Goal: Information Seeking & Learning: Check status

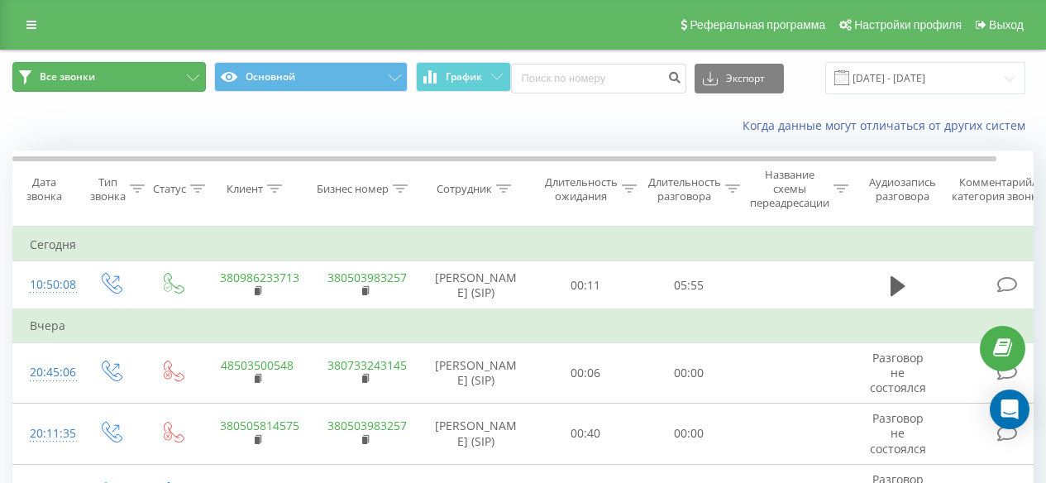
click at [157, 73] on button "Все звонки" at bounding box center [109, 77] width 194 height 30
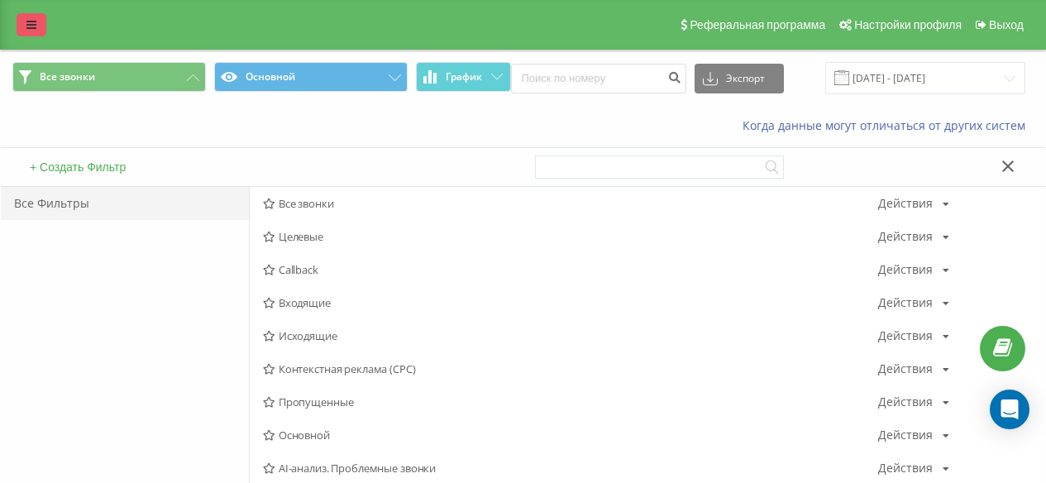
click at [26, 20] on link at bounding box center [32, 24] width 30 height 23
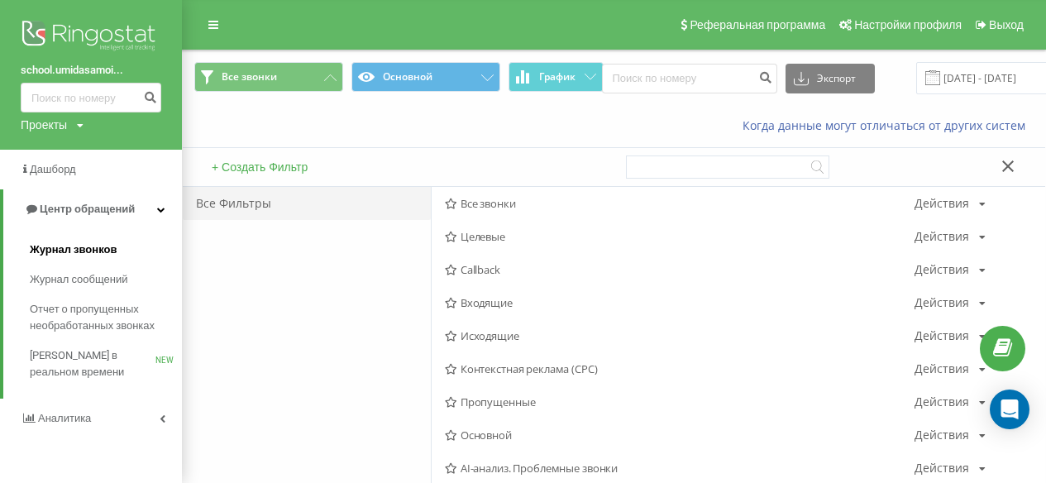
click at [105, 256] on span "Журнал звонков" at bounding box center [73, 250] width 87 height 17
click at [108, 256] on span "Журнал звонков" at bounding box center [73, 250] width 87 height 17
click at [161, 202] on link "Центр обращений" at bounding box center [92, 209] width 179 height 40
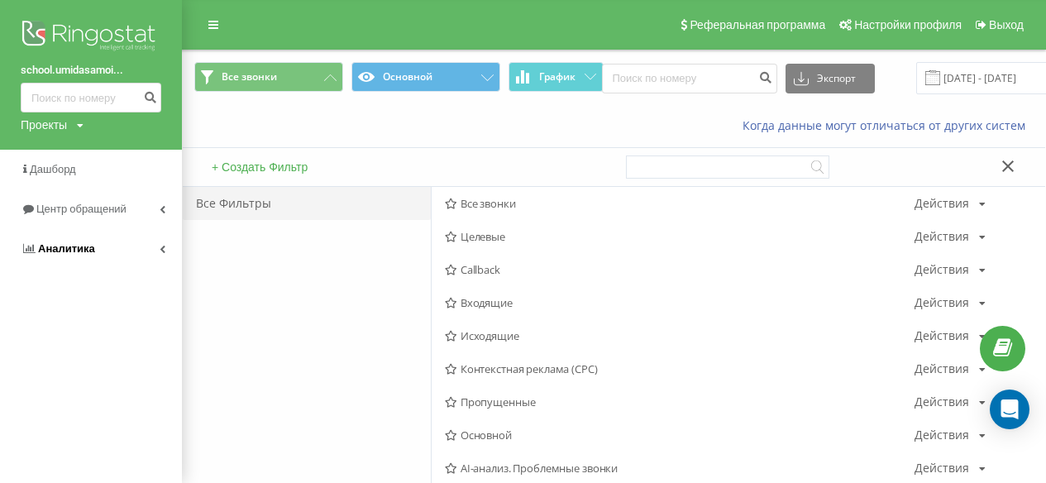
click at [146, 238] on link "Аналитика" at bounding box center [91, 249] width 182 height 40
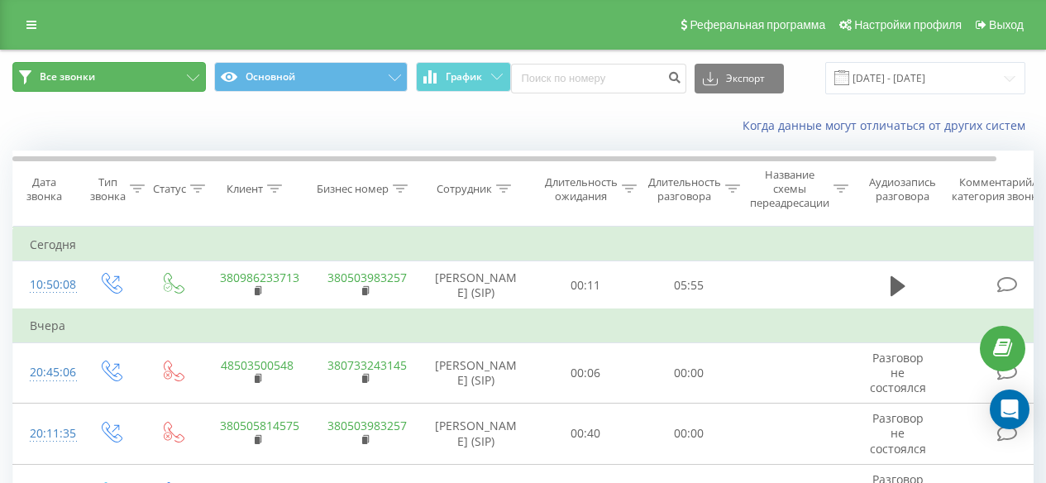
click at [118, 82] on button "Все звонки" at bounding box center [109, 77] width 194 height 30
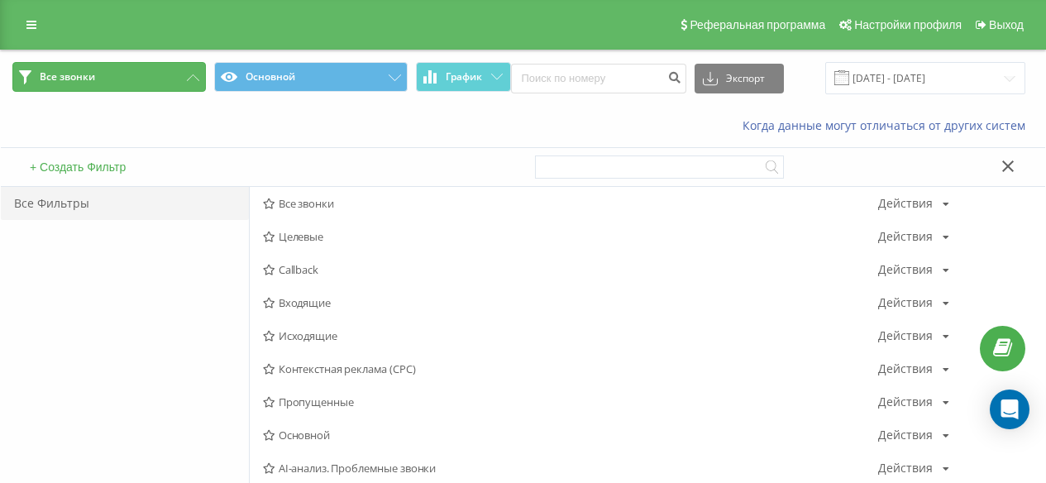
click at [185, 87] on button "Все звонки" at bounding box center [109, 77] width 194 height 30
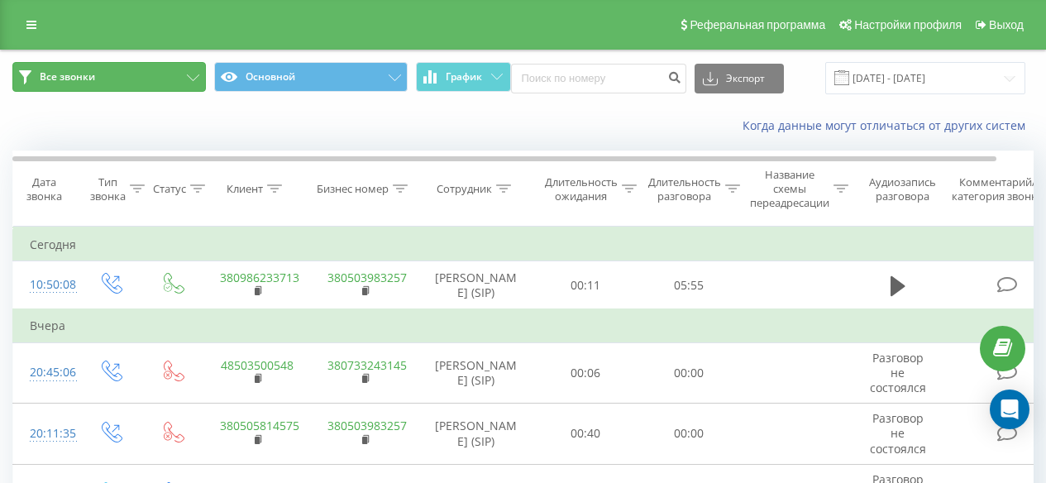
click at [189, 78] on icon at bounding box center [193, 77] width 12 height 7
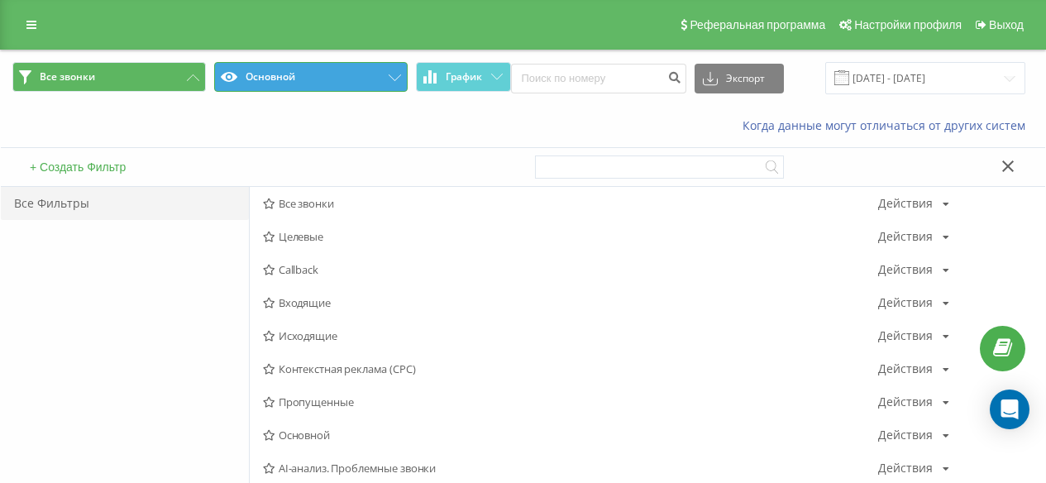
click at [336, 83] on button "Основной" at bounding box center [311, 77] width 194 height 30
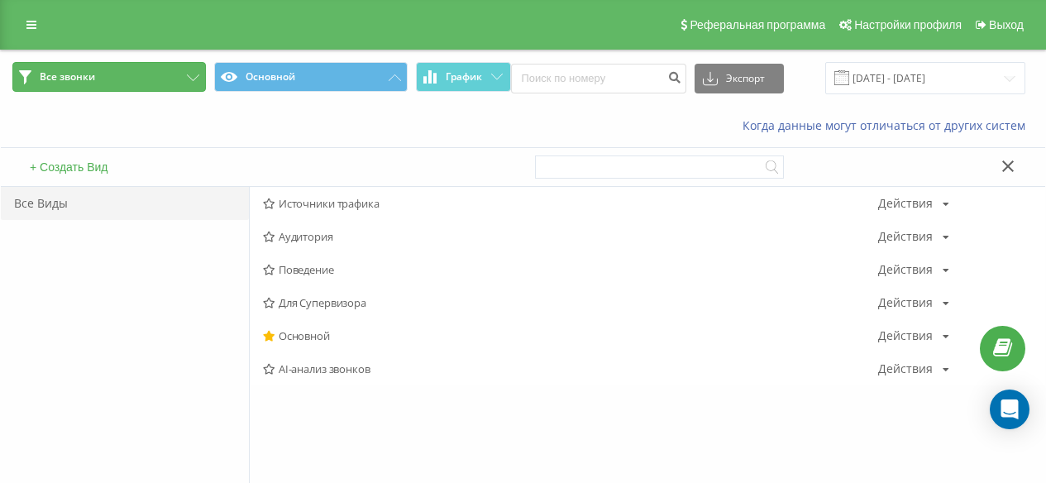
click at [118, 66] on button "Все звонки" at bounding box center [109, 77] width 194 height 30
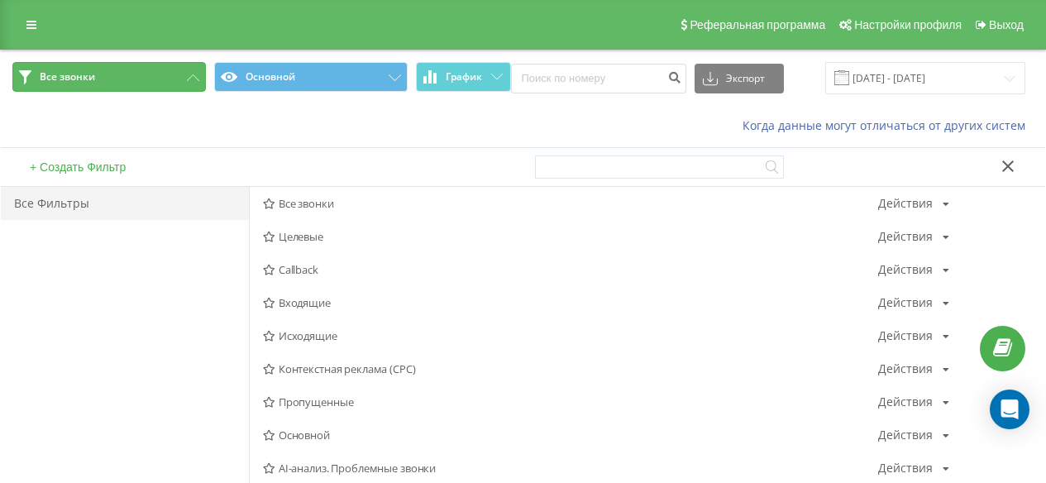
click at [176, 84] on button "Все звонки" at bounding box center [109, 77] width 194 height 30
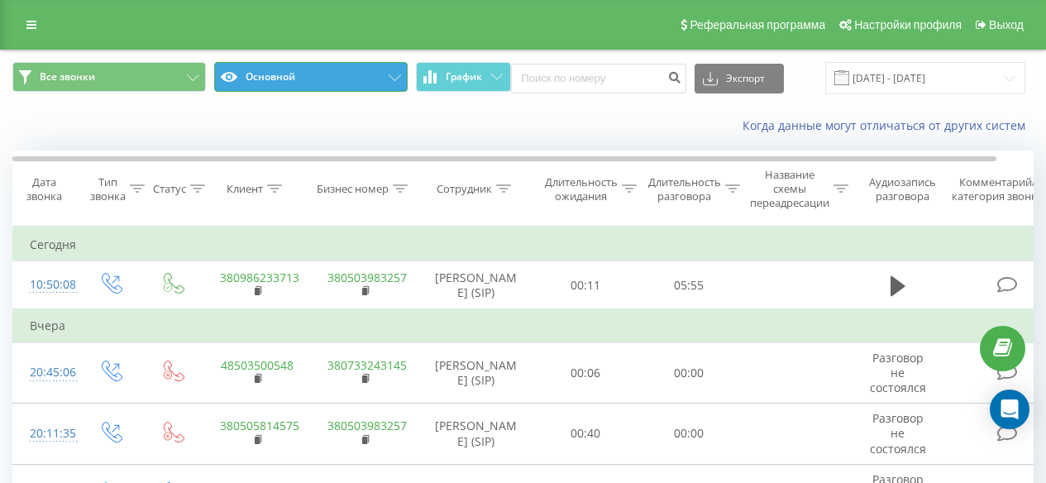
click at [396, 72] on button "Основной" at bounding box center [311, 77] width 194 height 30
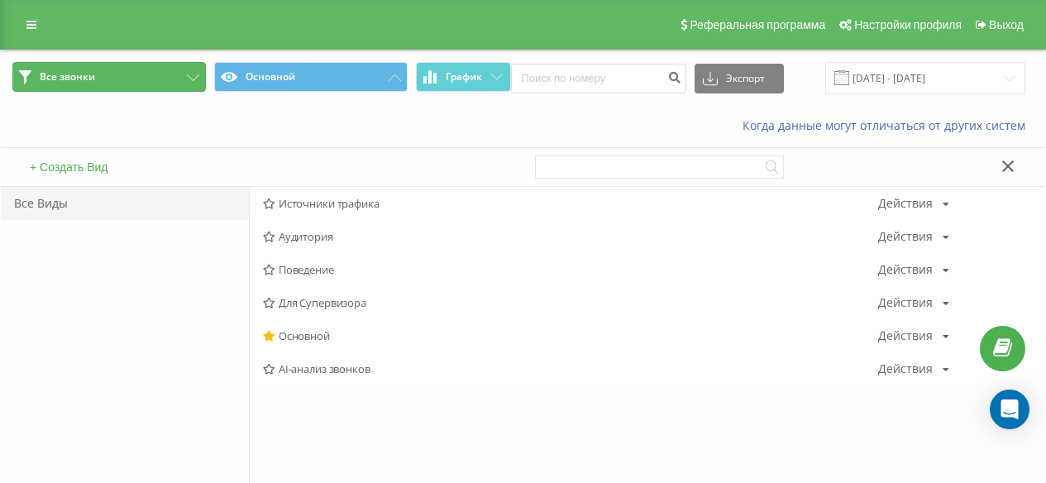
click at [164, 65] on button "Все звонки" at bounding box center [109, 77] width 194 height 30
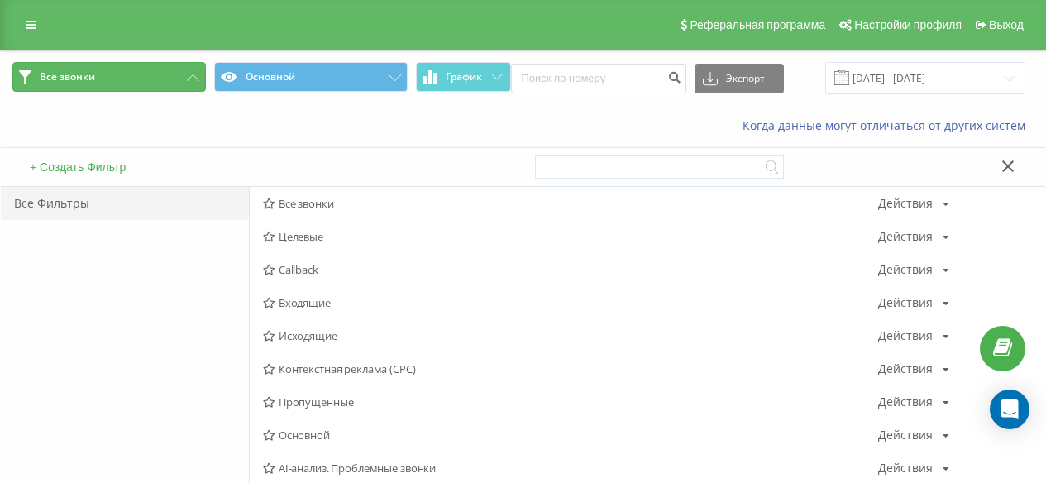
click at [164, 65] on button "Все звонки" at bounding box center [109, 77] width 194 height 30
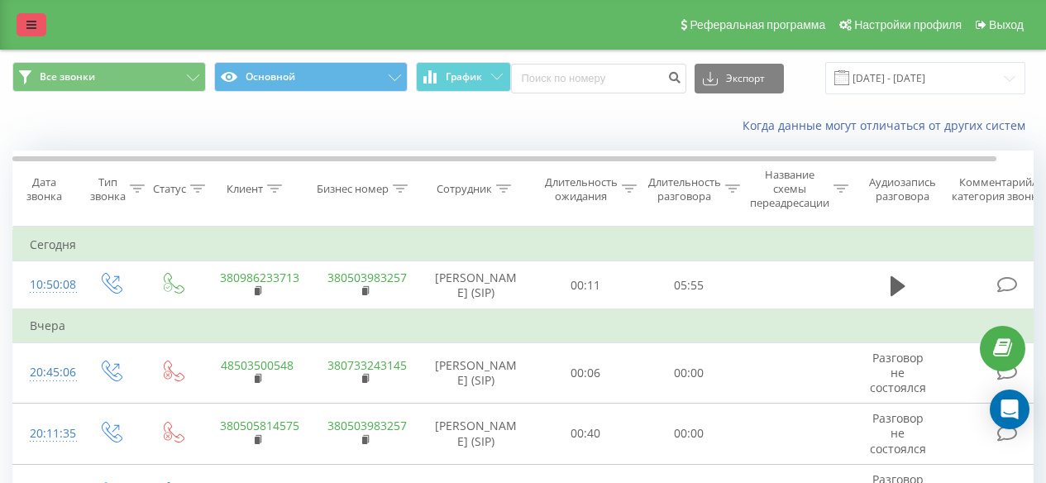
click at [36, 31] on link at bounding box center [32, 24] width 30 height 23
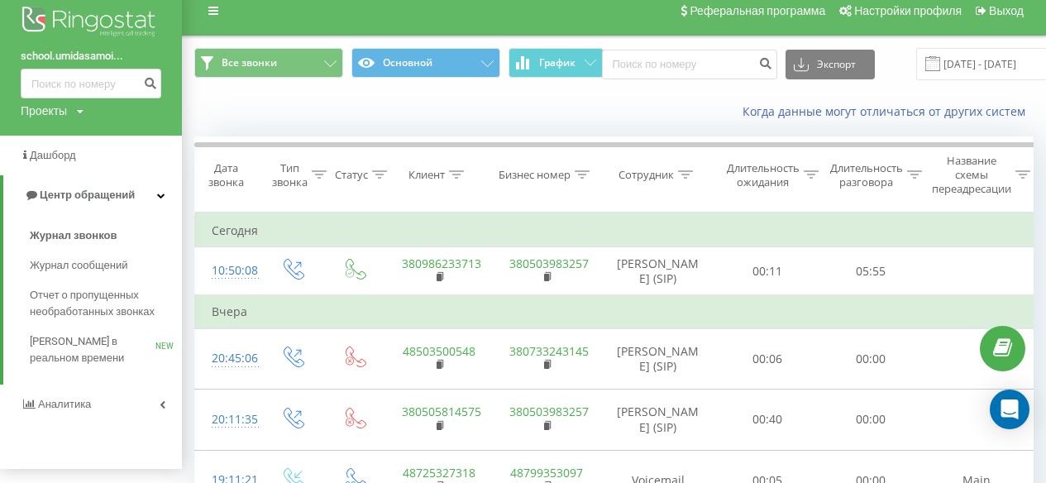
scroll to position [37, 0]
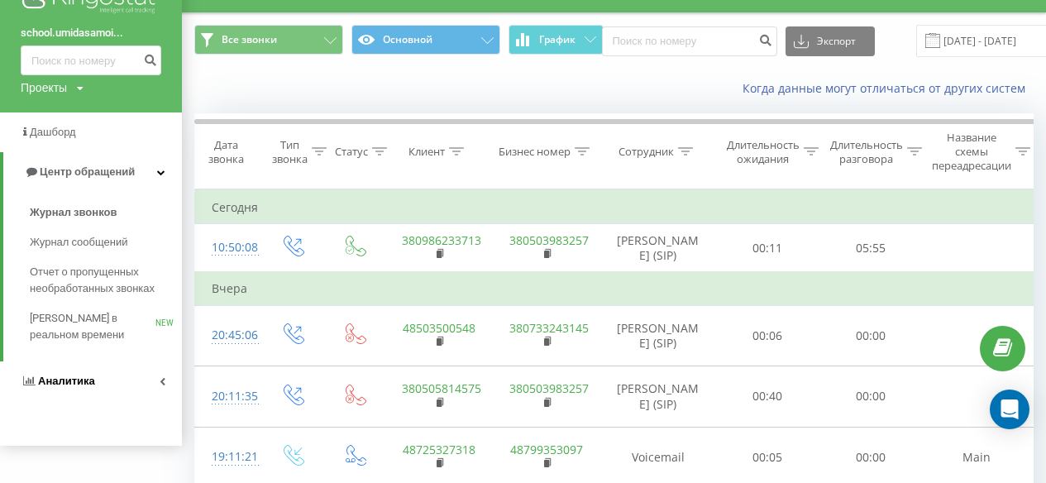
click at [145, 385] on link "Аналитика" at bounding box center [91, 381] width 182 height 40
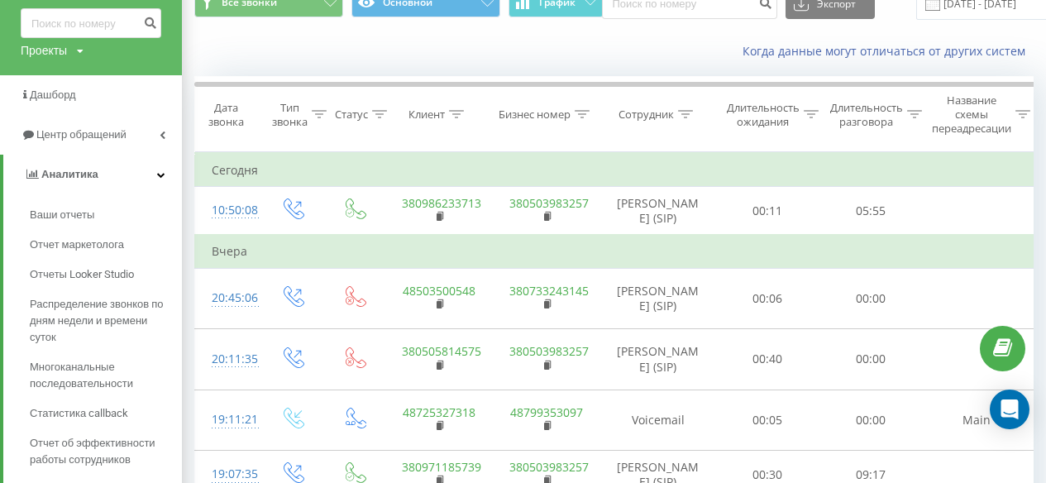
scroll to position [226, 0]
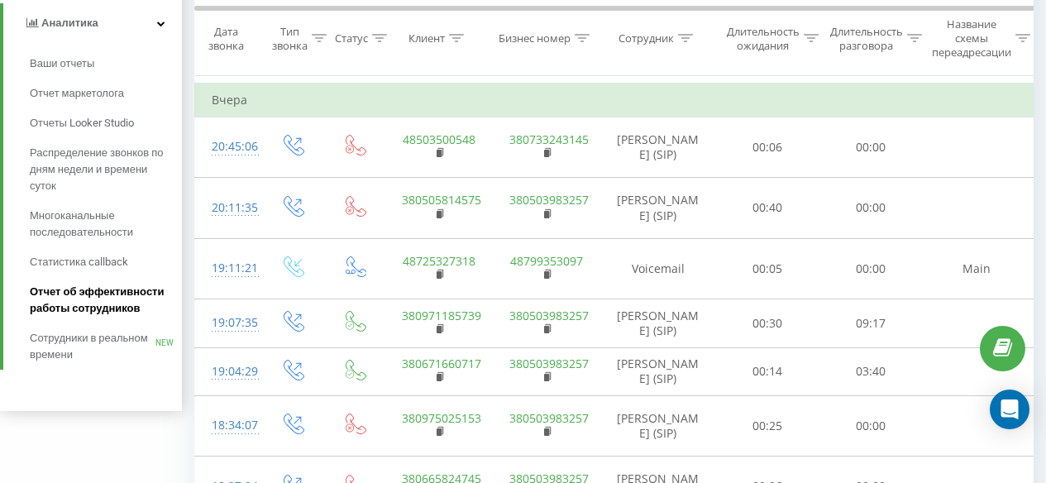
click at [135, 299] on span "Отчет об эффективности работы сотрудников" at bounding box center [102, 300] width 144 height 33
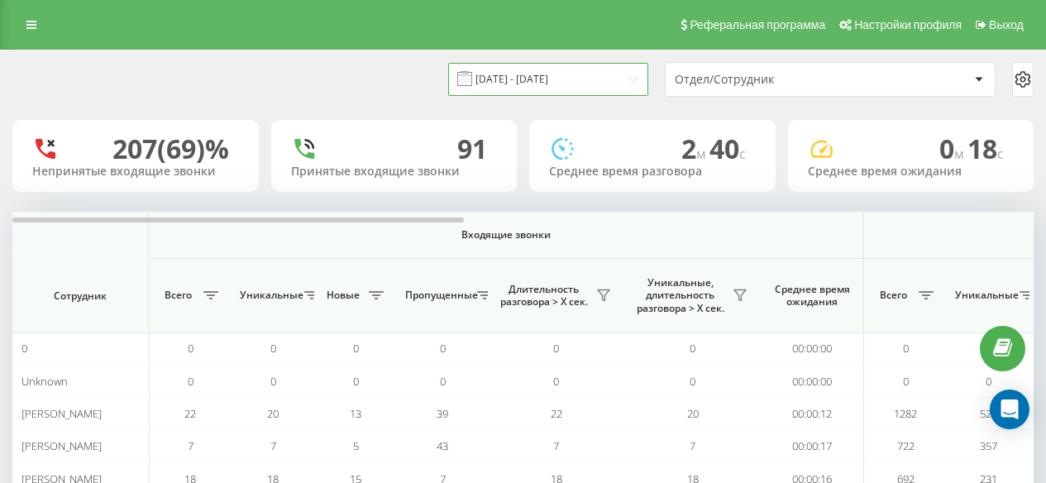
click at [531, 78] on input "19.08.2025 - 19.09.2025" at bounding box center [548, 79] width 200 height 32
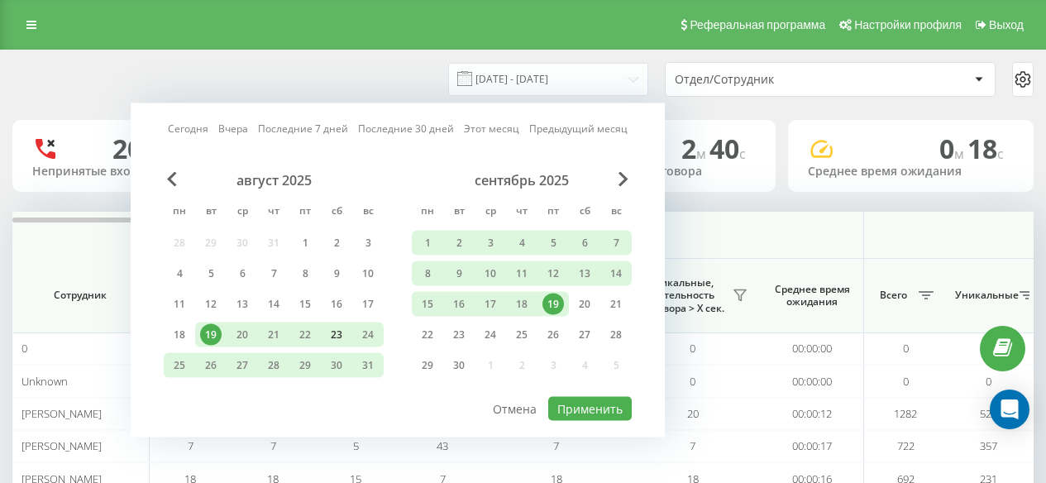
click at [345, 342] on div "23" at bounding box center [337, 335] width 22 height 22
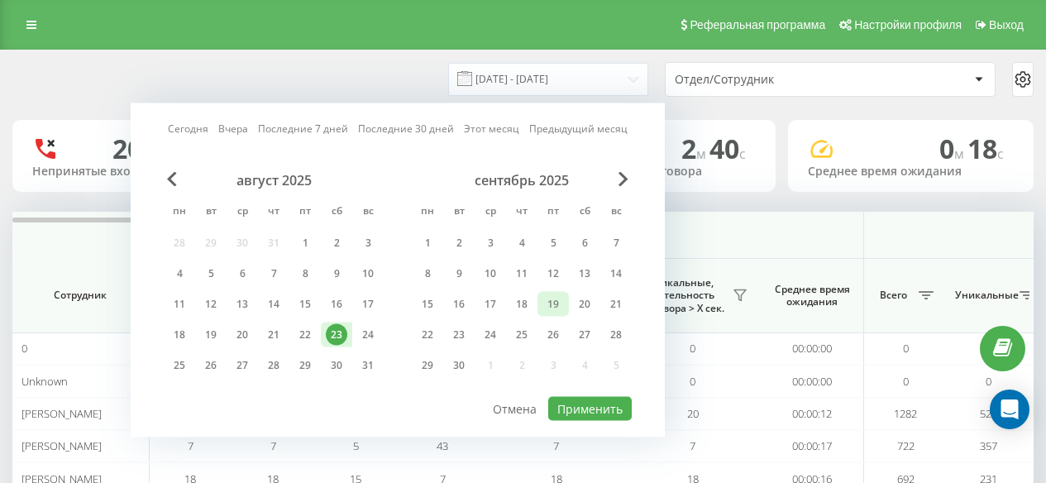
click at [553, 312] on div "19" at bounding box center [554, 305] width 22 height 22
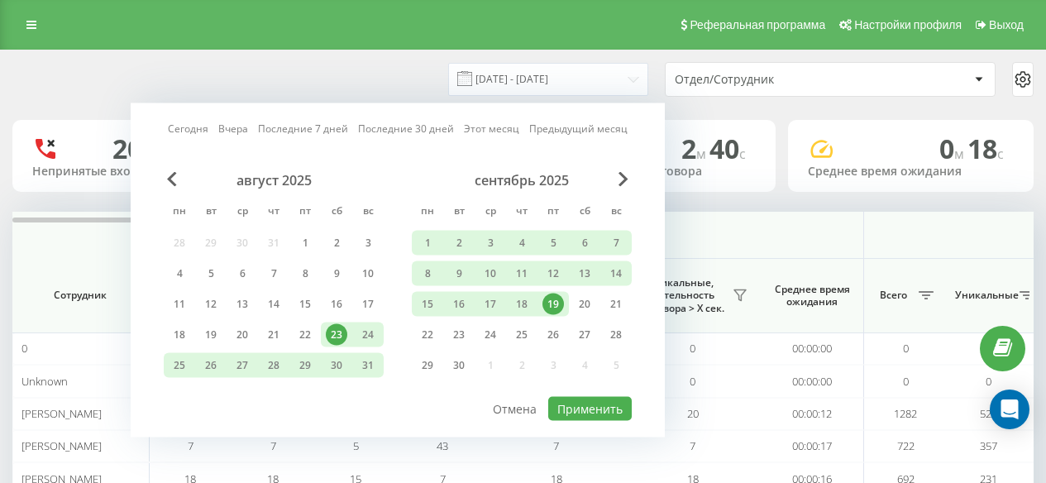
click at [545, 302] on div "19" at bounding box center [554, 305] width 22 height 22
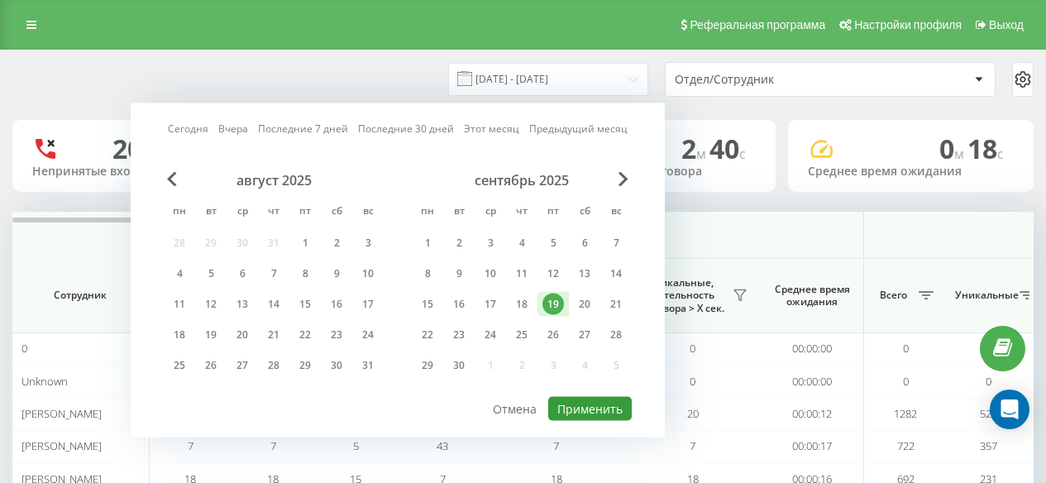
click at [601, 409] on button "Применить" at bounding box center [590, 409] width 84 height 24
type input "[DATE] - [DATE]"
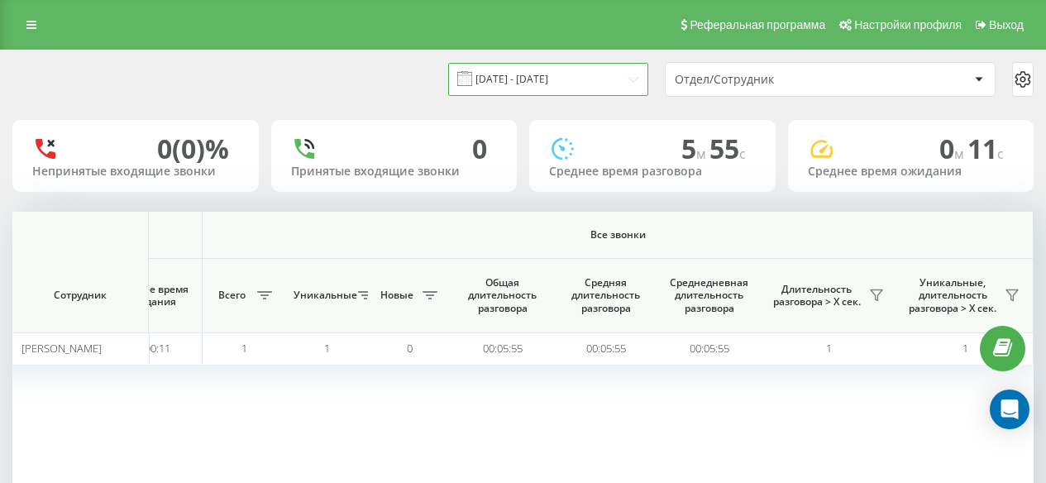
click at [544, 81] on input "[DATE] - [DATE]" at bounding box center [548, 79] width 200 height 32
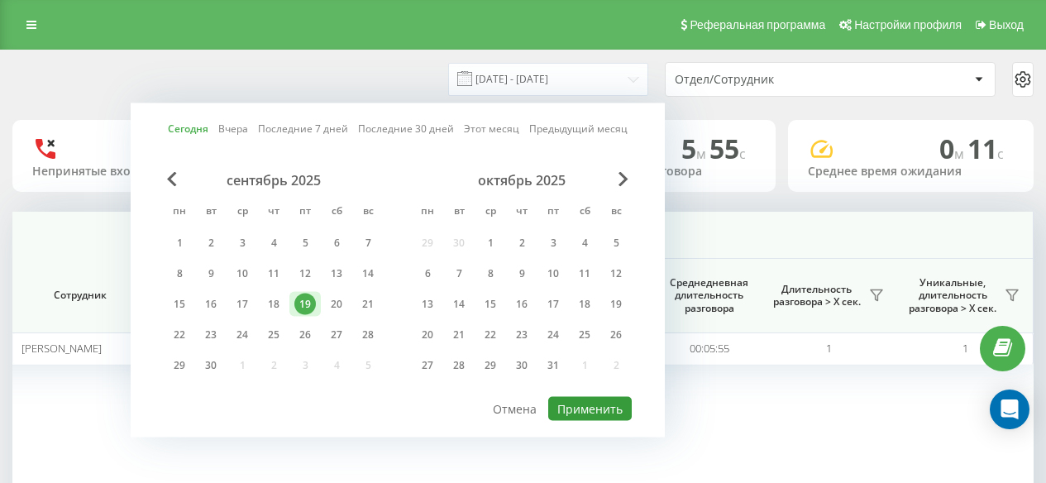
click at [610, 403] on button "Применить" at bounding box center [590, 409] width 84 height 24
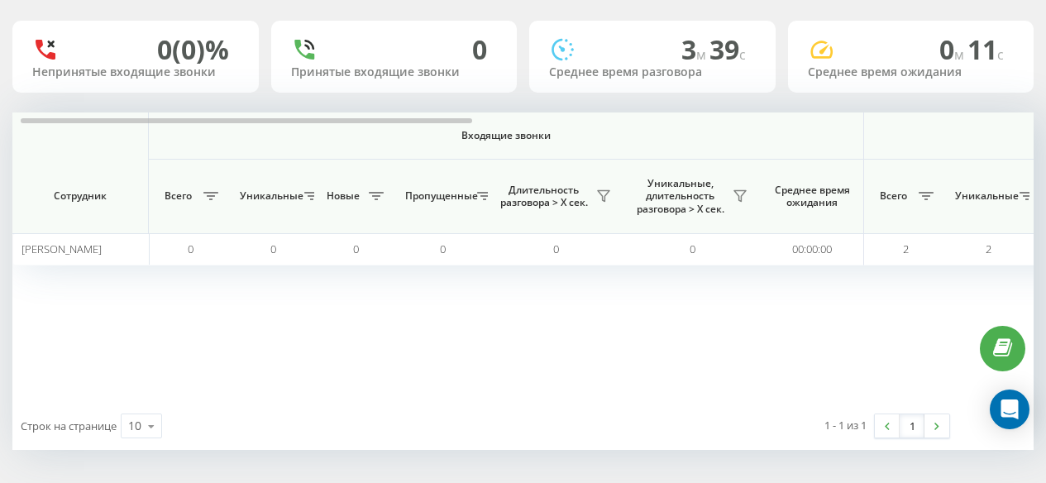
scroll to position [0, 1286]
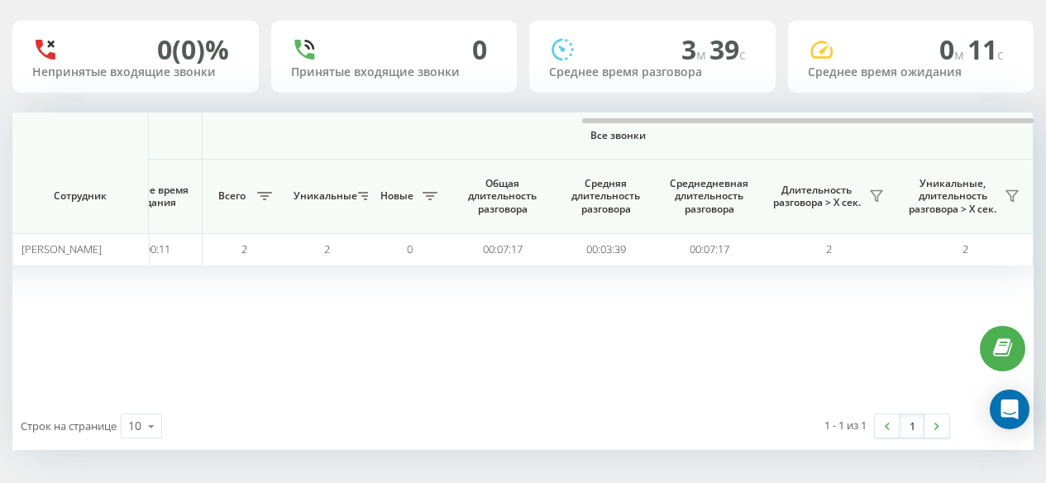
drag, startPoint x: 613, startPoint y: 318, endPoint x: 507, endPoint y: 189, distance: 166.9
click at [610, 312] on div "Входящие звонки Исходящие звонки Все звонки Сотрудник Всего Уникальные Новые Пр…" at bounding box center [523, 257] width 1022 height 290
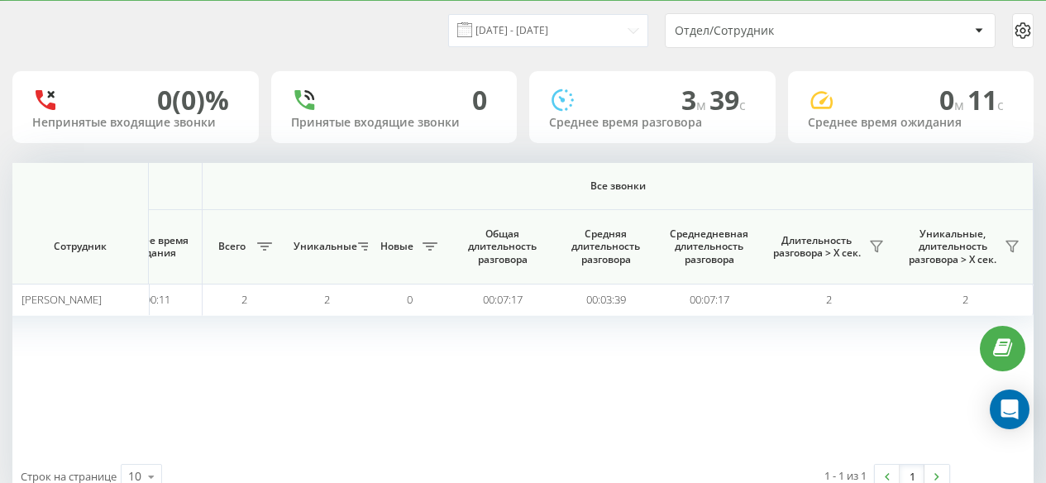
scroll to position [0, 0]
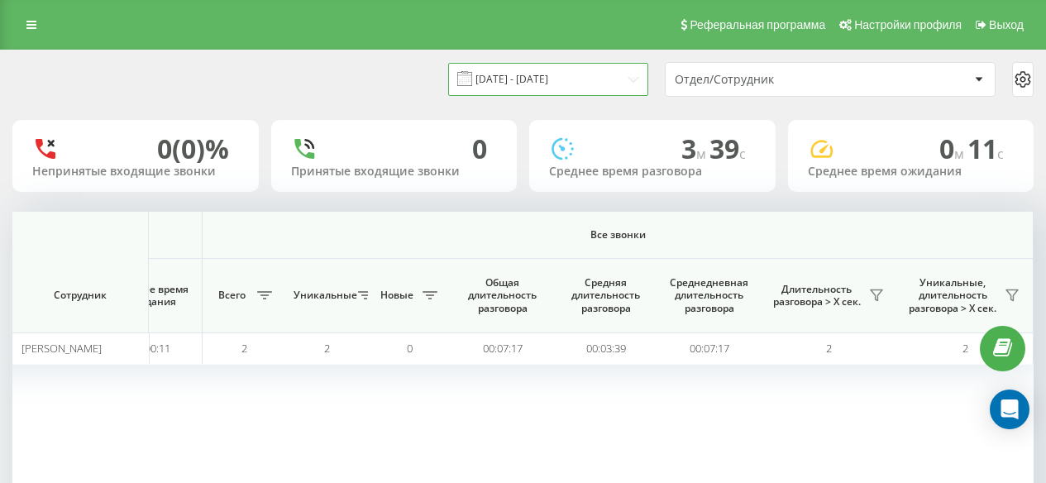
click at [577, 65] on input "19.09.2025 - 19.09.2025" at bounding box center [548, 79] width 200 height 32
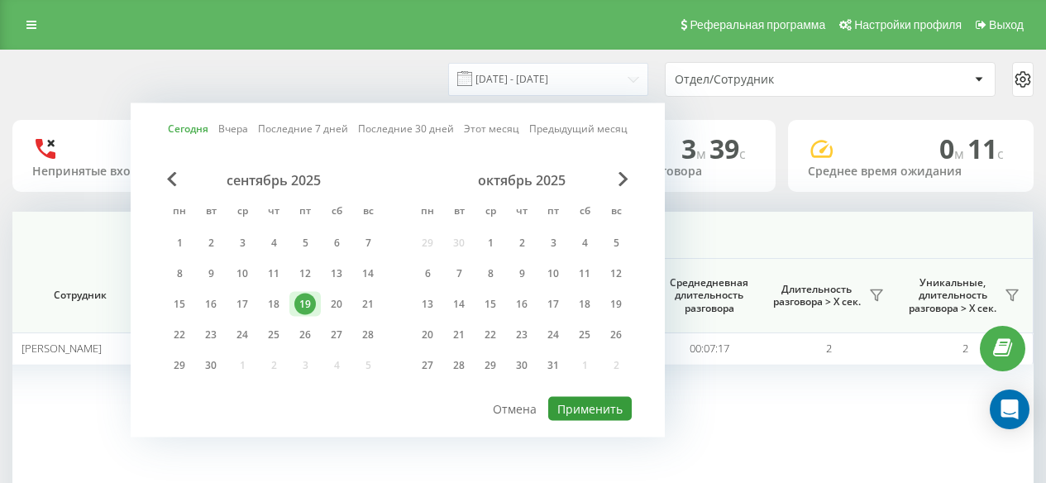
click at [614, 413] on button "Применить" at bounding box center [590, 409] width 84 height 24
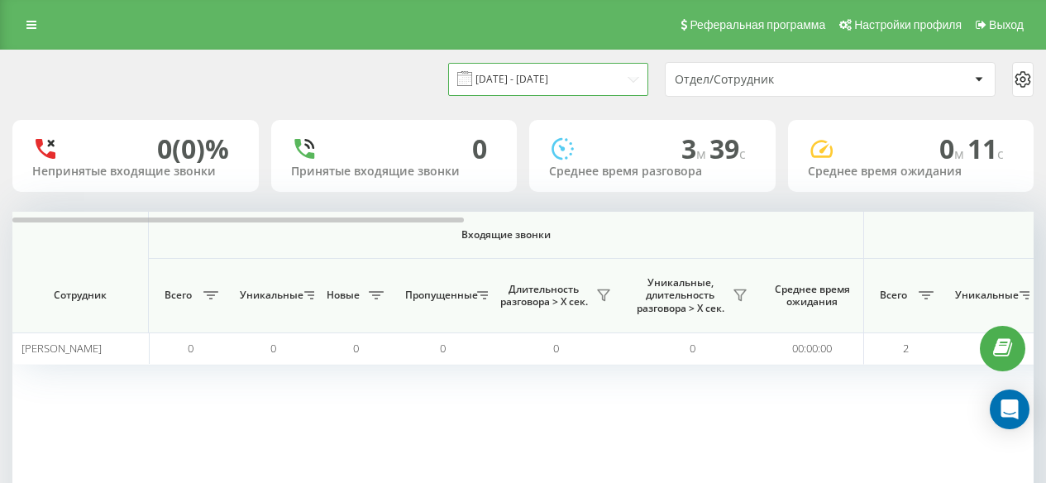
click at [568, 72] on input "19.09.2025 - 19.09.2025" at bounding box center [548, 79] width 200 height 32
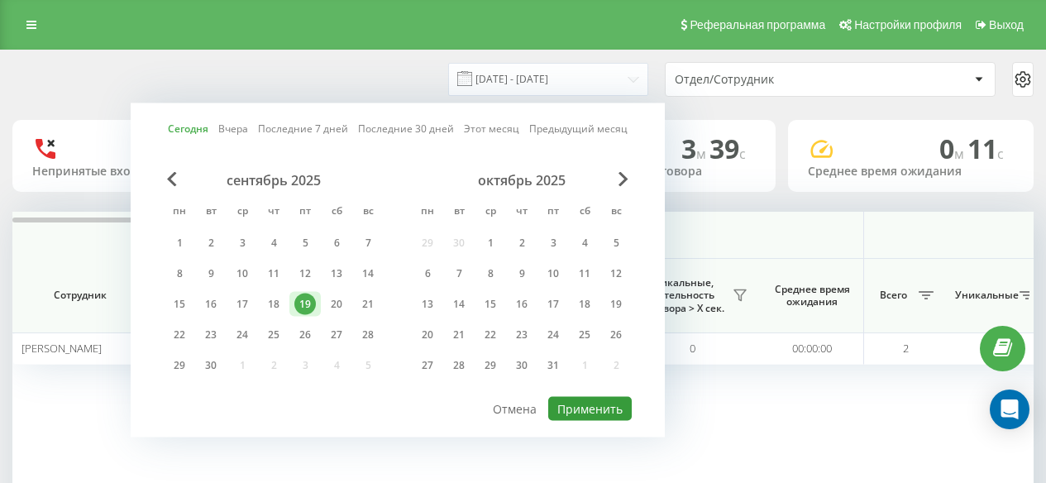
click at [605, 404] on button "Применить" at bounding box center [590, 409] width 84 height 24
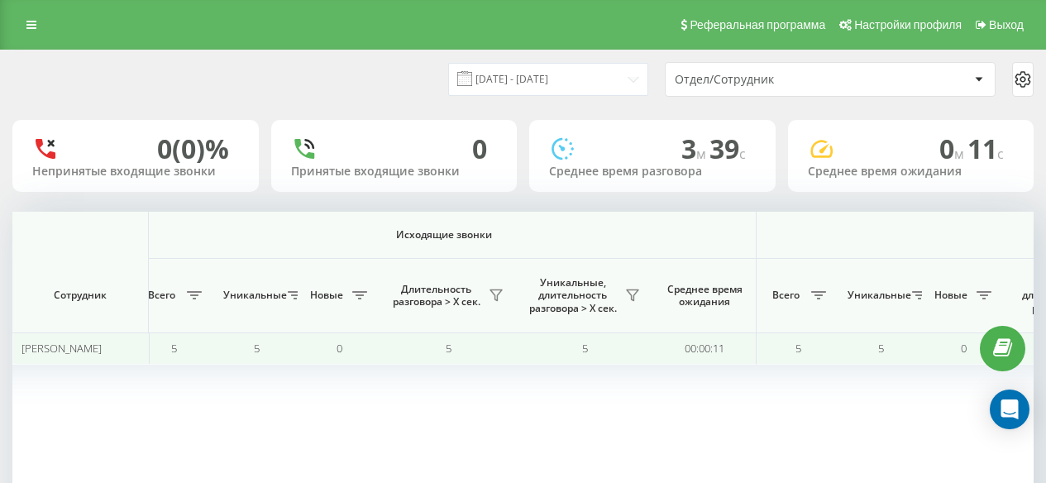
scroll to position [0, 1286]
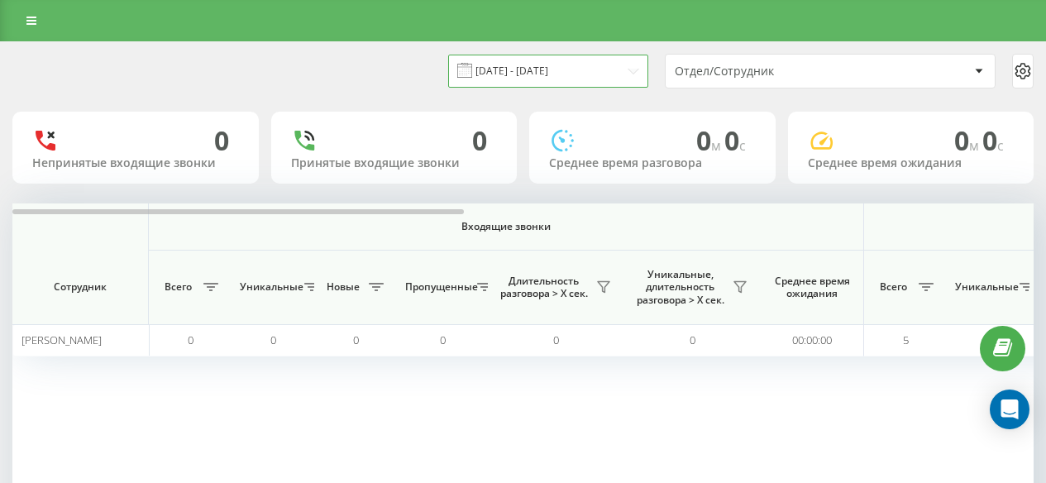
click at [611, 81] on input "[DATE] - [DATE]" at bounding box center [548, 71] width 200 height 32
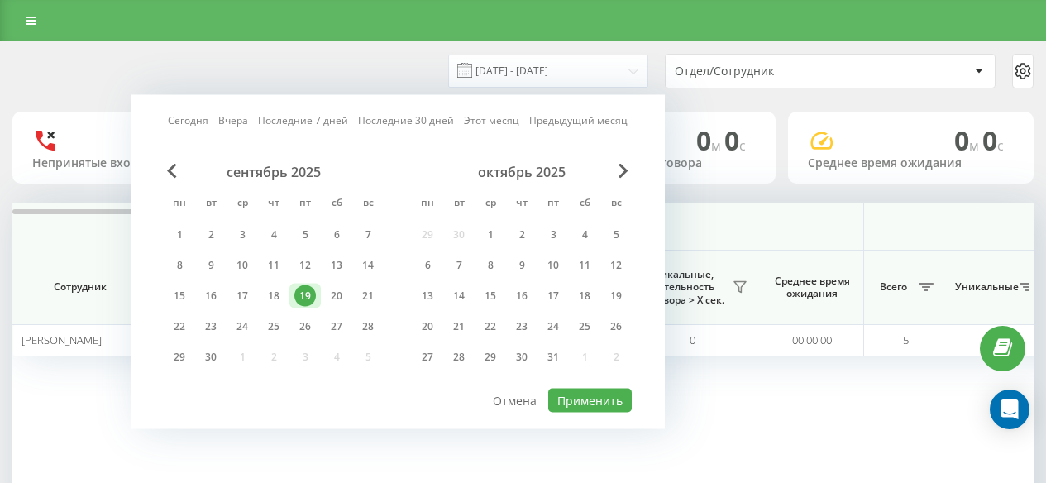
click at [601, 384] on div "[DATE] пн вт ср чт пт сб вс 1 2 3 4 5 6 7 8 9 10 11 12 13 14 15 16 17 18 19 20 …" at bounding box center [398, 275] width 468 height 223
click at [604, 403] on button "Применить" at bounding box center [590, 401] width 84 height 24
